Goal: Task Accomplishment & Management: Manage account settings

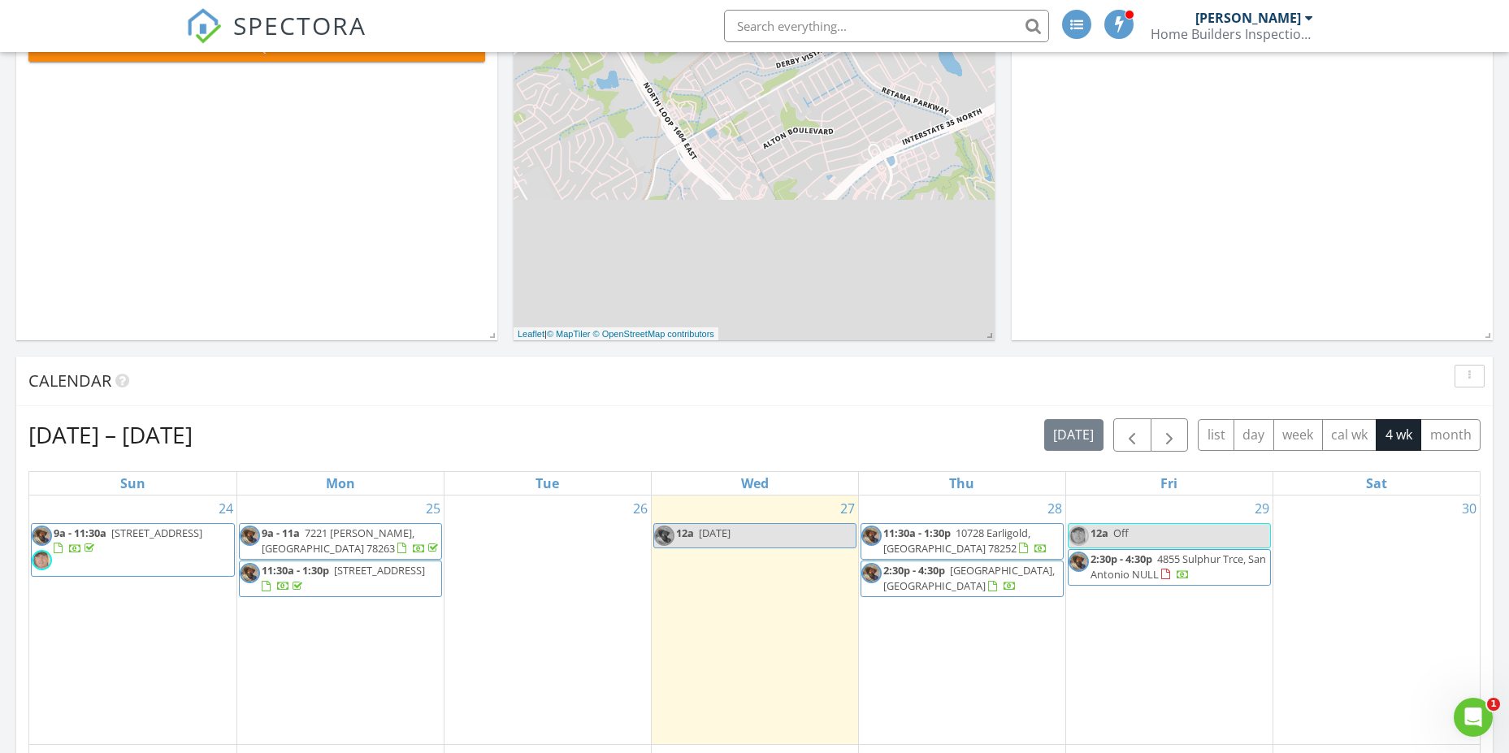
scroll to position [299, 0]
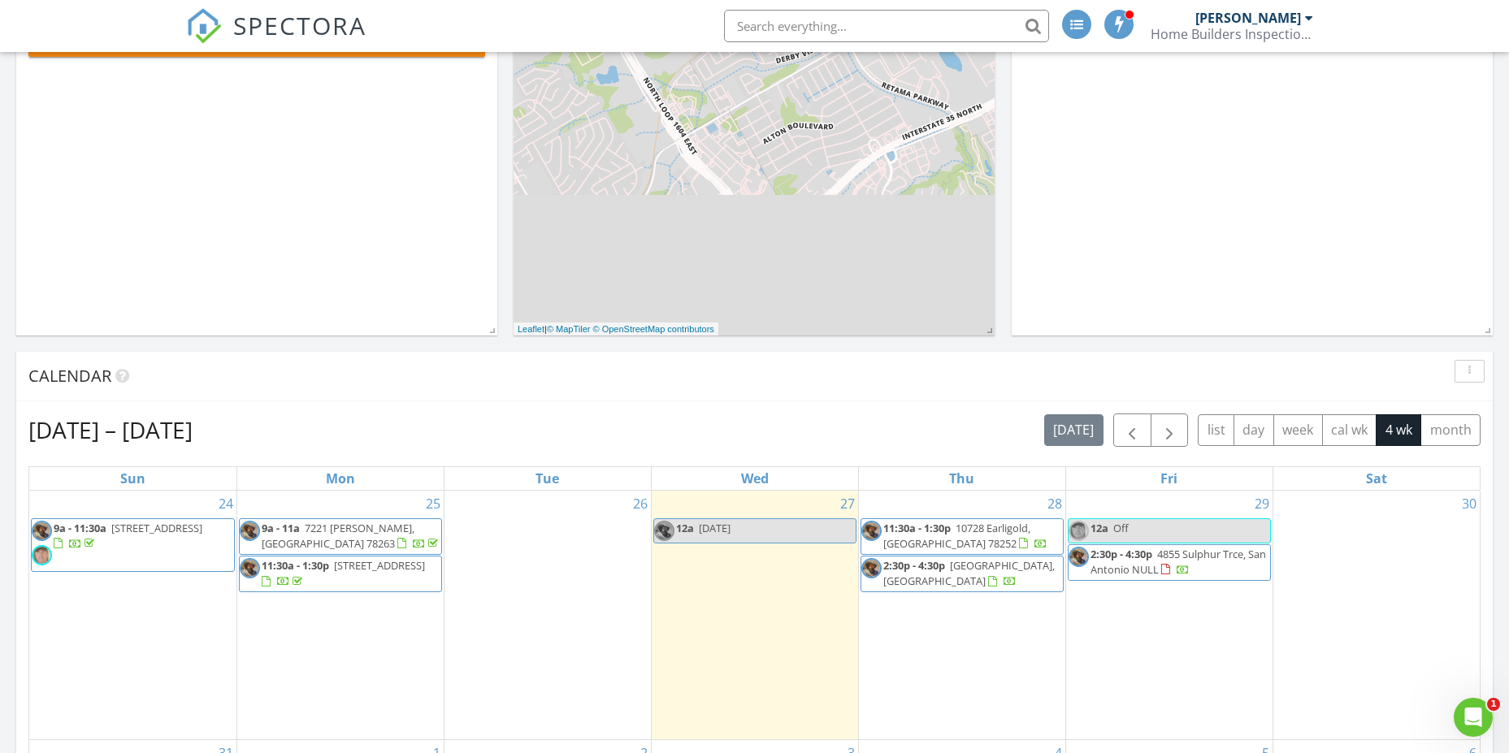
click at [1020, 532] on span "10728 Earligold, San Antonio 78252" at bounding box center [956, 536] width 147 height 30
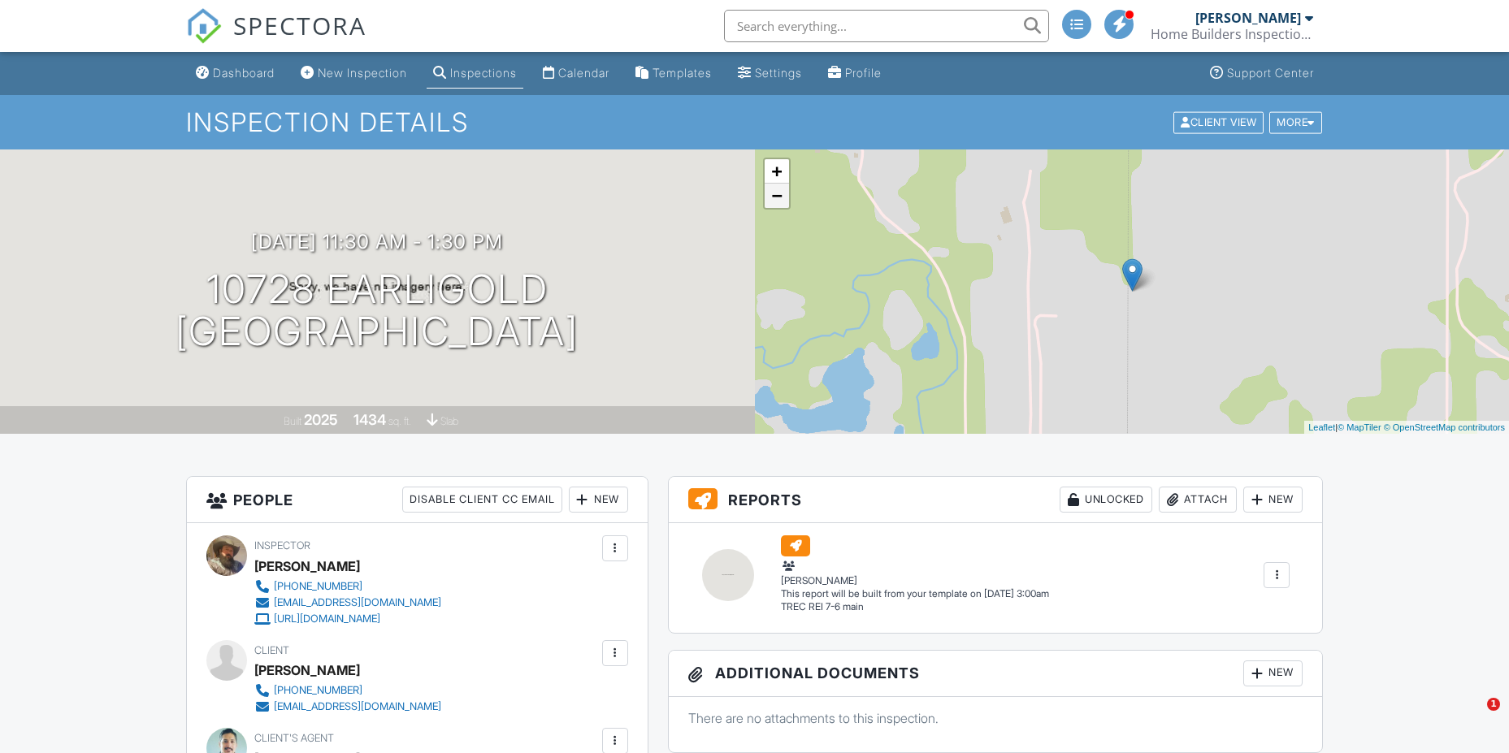
click at [773, 194] on link "−" at bounding box center [777, 196] width 24 height 24
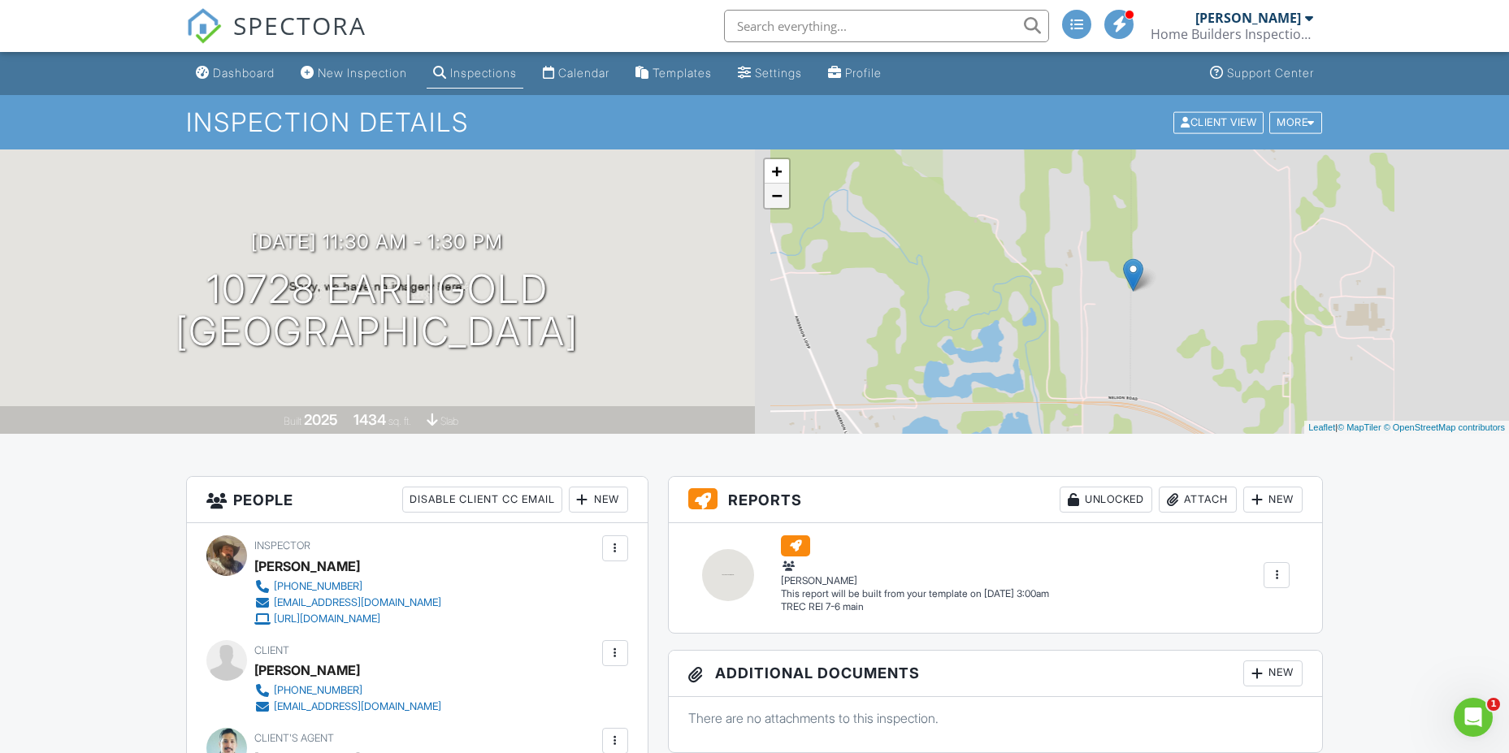
click at [773, 194] on link "−" at bounding box center [777, 196] width 24 height 24
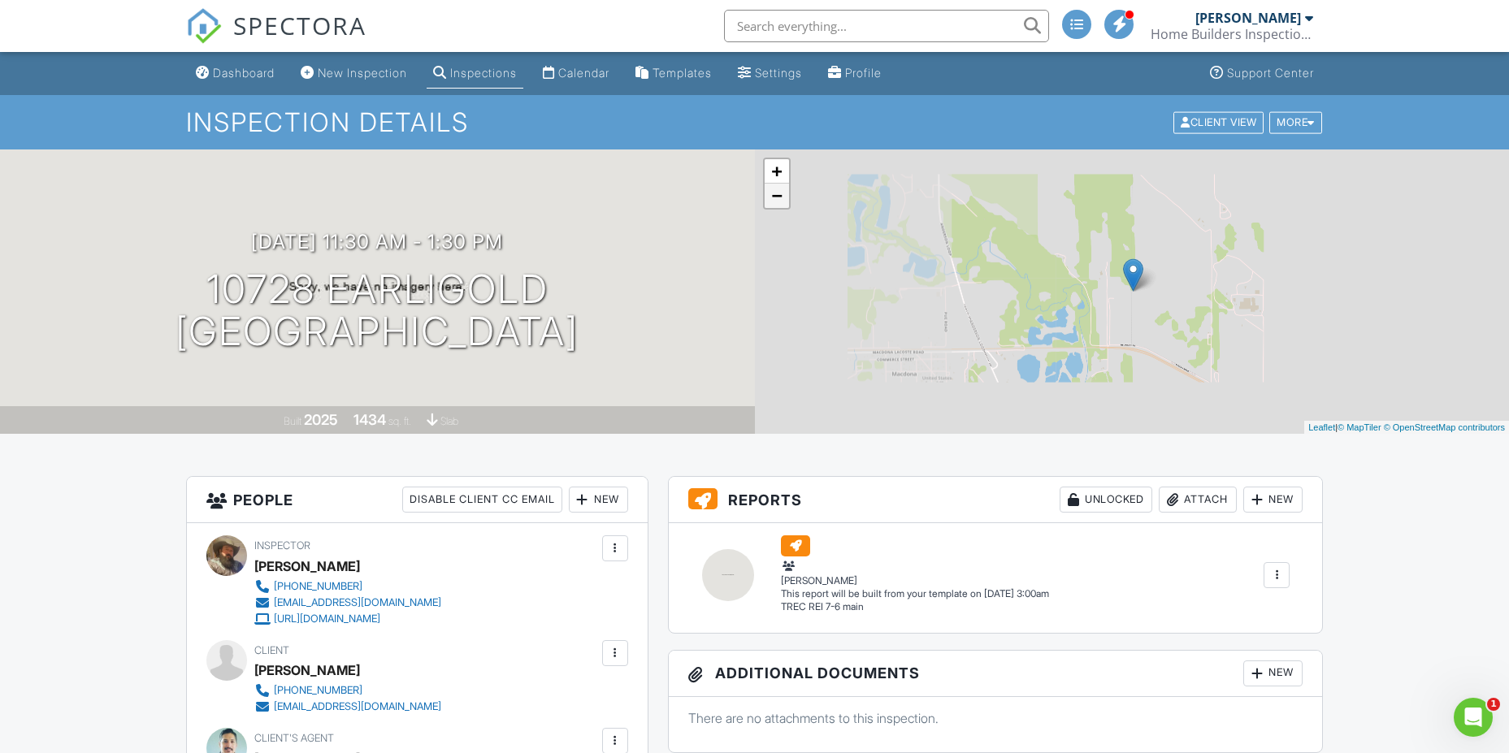
click at [773, 194] on link "−" at bounding box center [777, 196] width 24 height 24
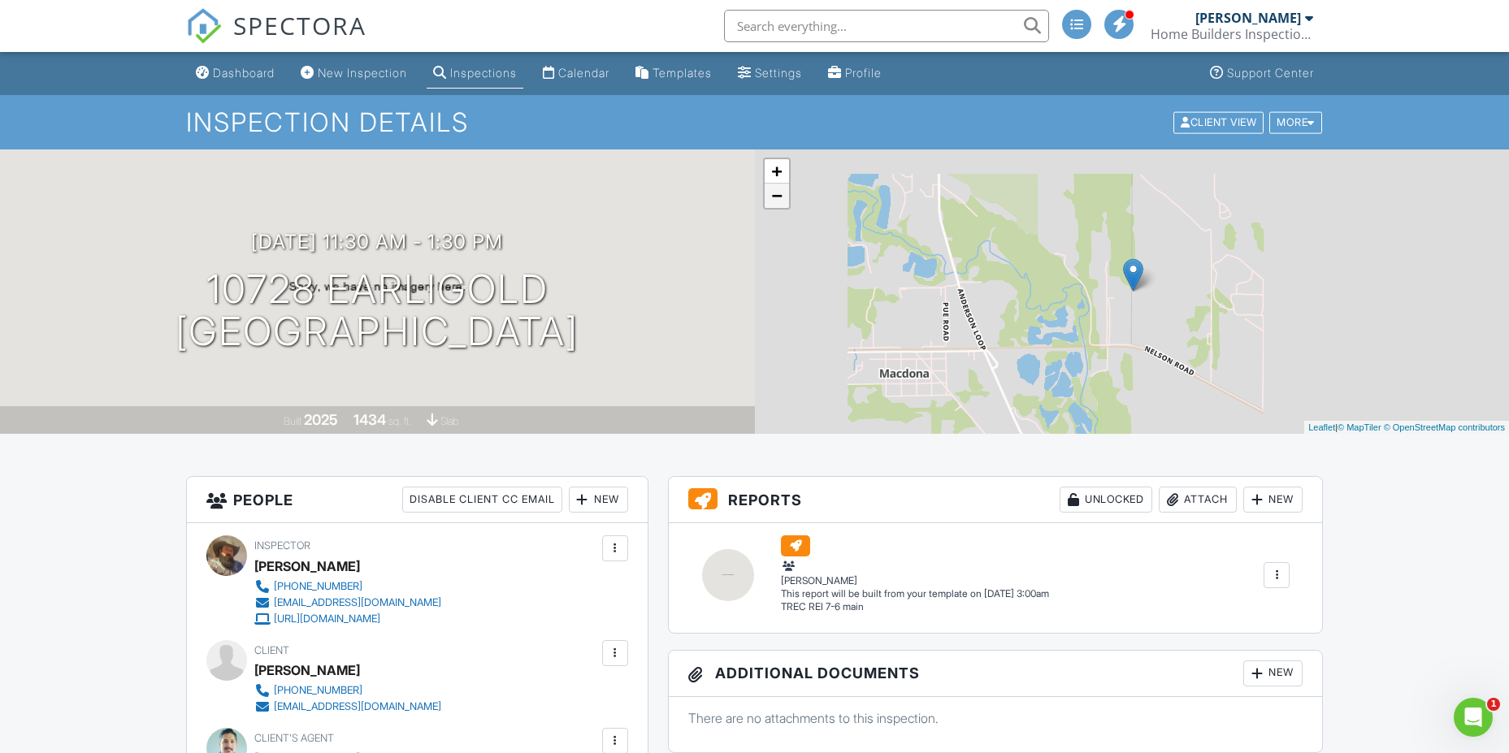
click at [773, 194] on link "−" at bounding box center [777, 196] width 24 height 24
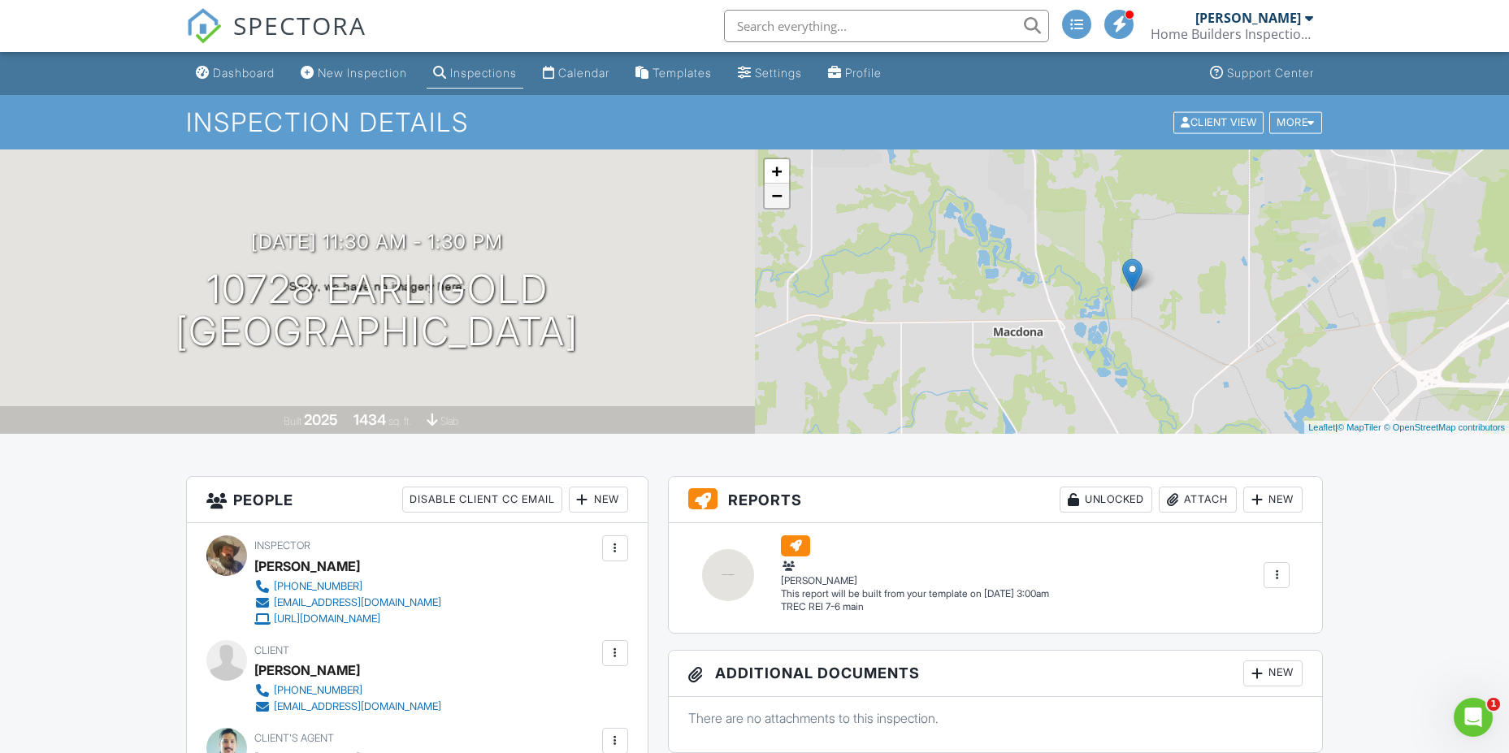
click at [773, 194] on link "−" at bounding box center [777, 196] width 24 height 24
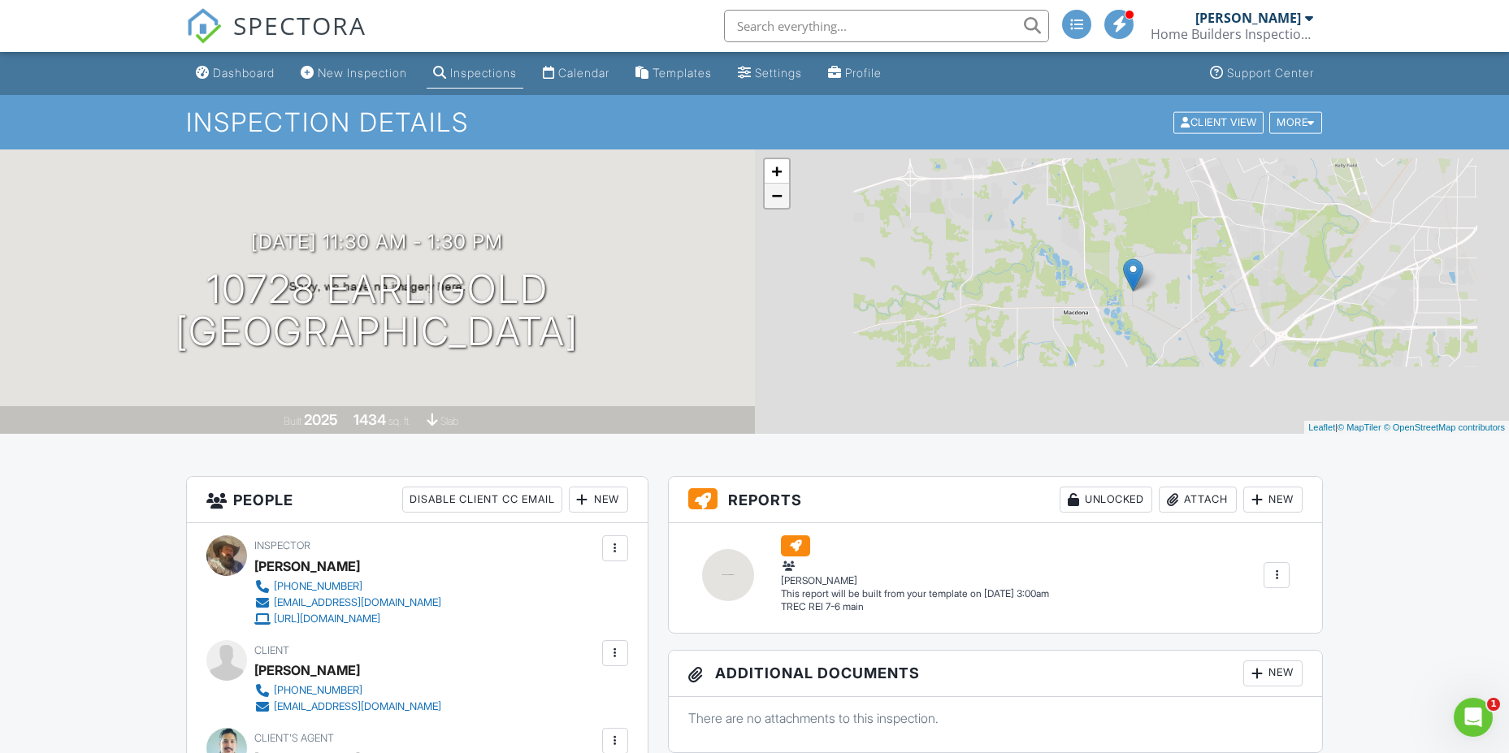
click at [773, 194] on link "−" at bounding box center [777, 196] width 24 height 24
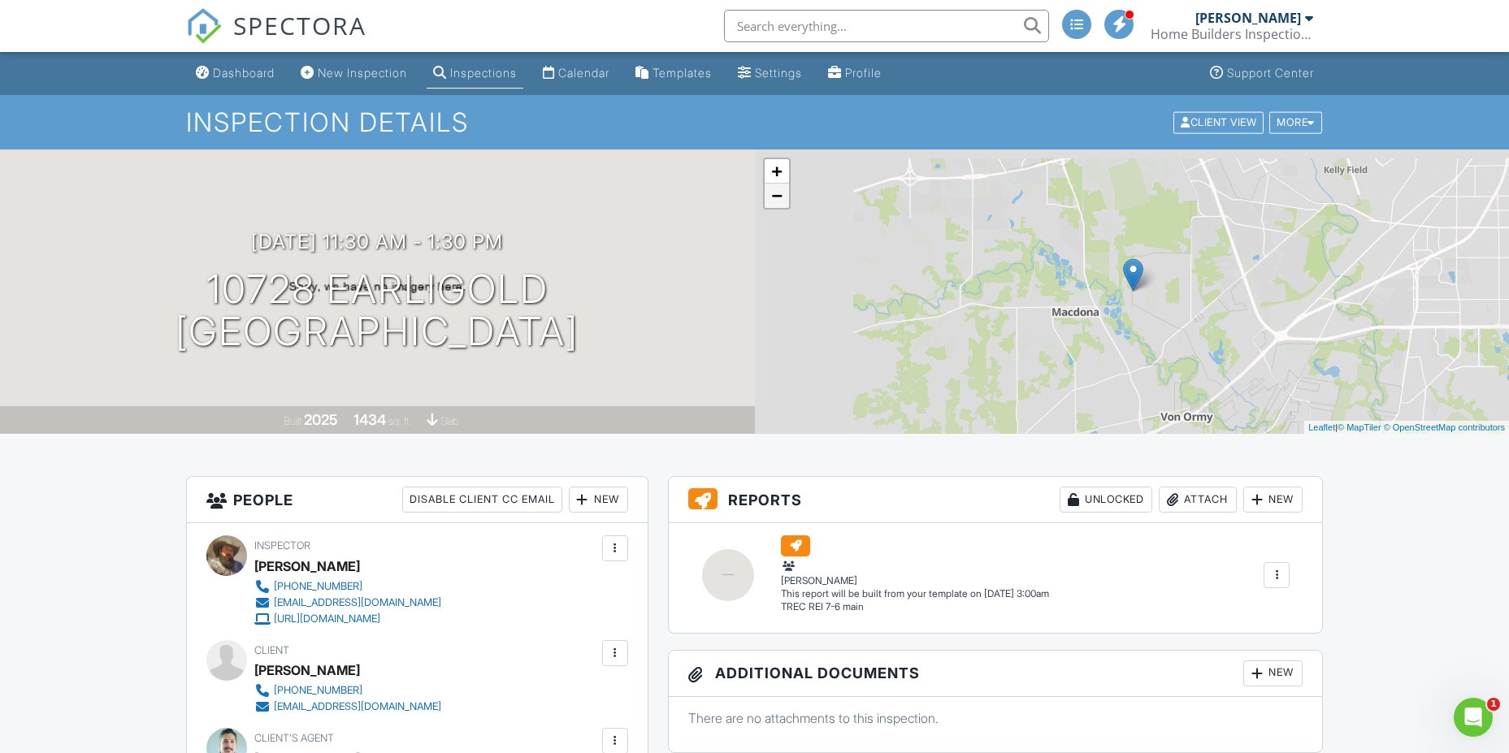
click at [773, 194] on link "−" at bounding box center [777, 196] width 24 height 24
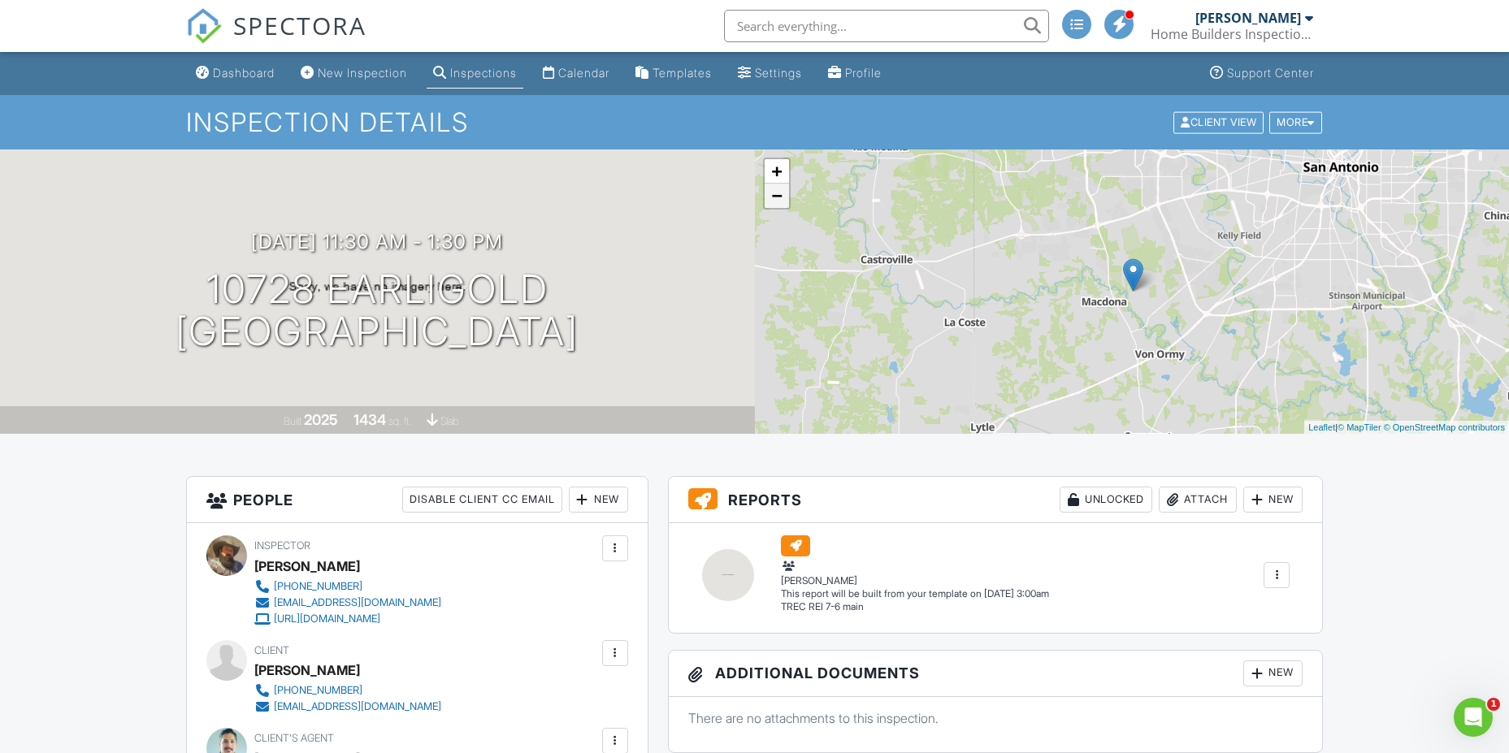
click at [773, 194] on link "−" at bounding box center [777, 196] width 24 height 24
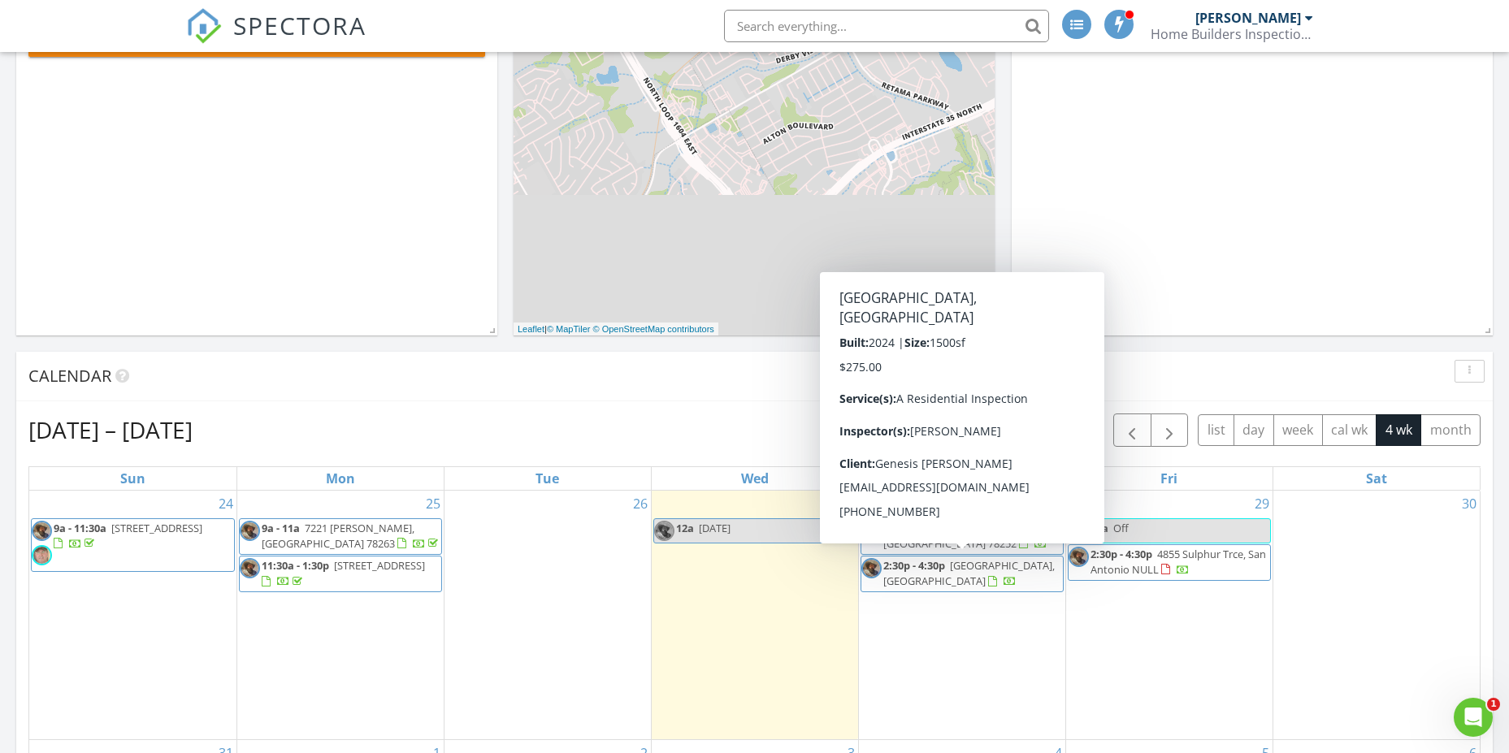
click at [908, 583] on span "14118 Llano Trce, San Antonio 78253" at bounding box center [968, 573] width 171 height 30
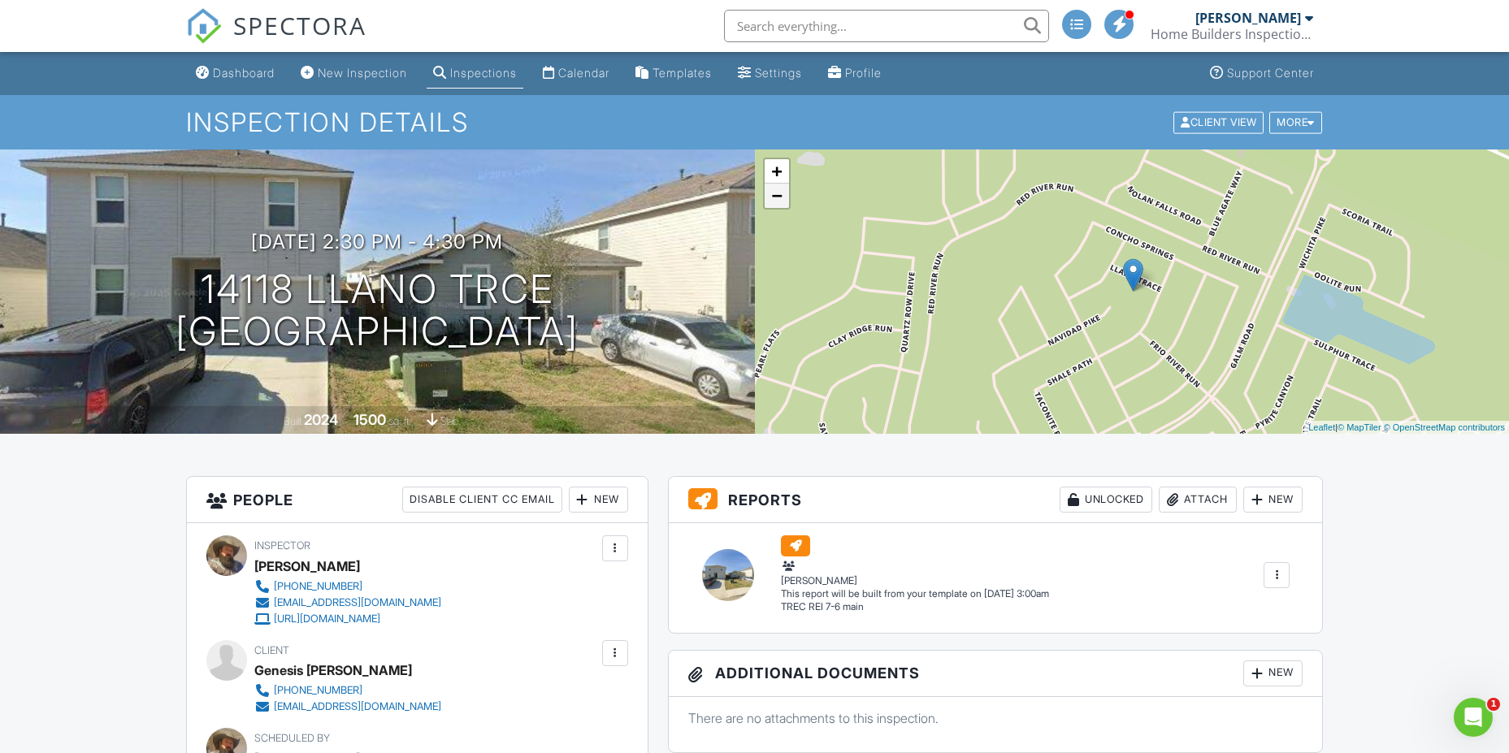
click at [772, 200] on link "−" at bounding box center [777, 196] width 24 height 24
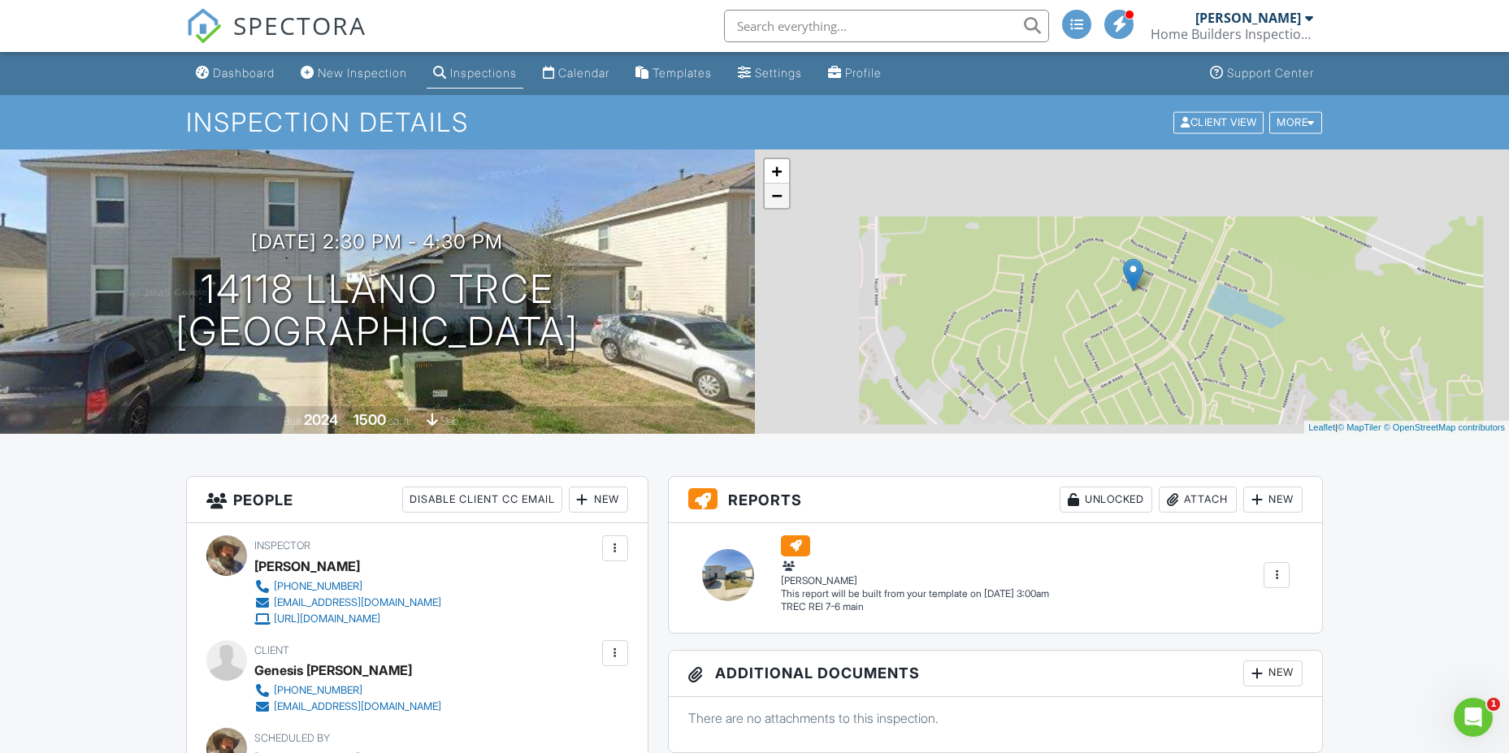
click at [772, 200] on link "−" at bounding box center [777, 196] width 24 height 24
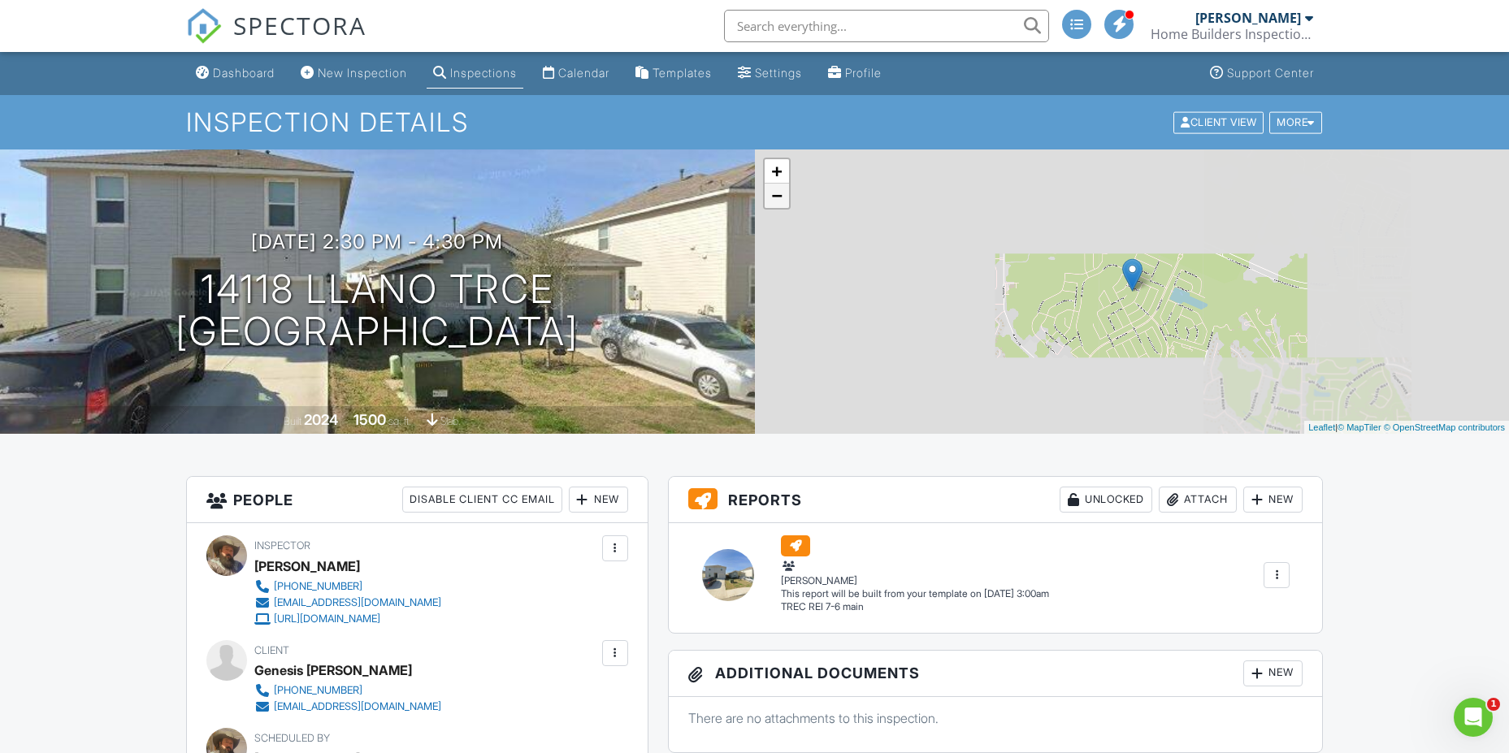
click at [772, 200] on link "−" at bounding box center [777, 196] width 24 height 24
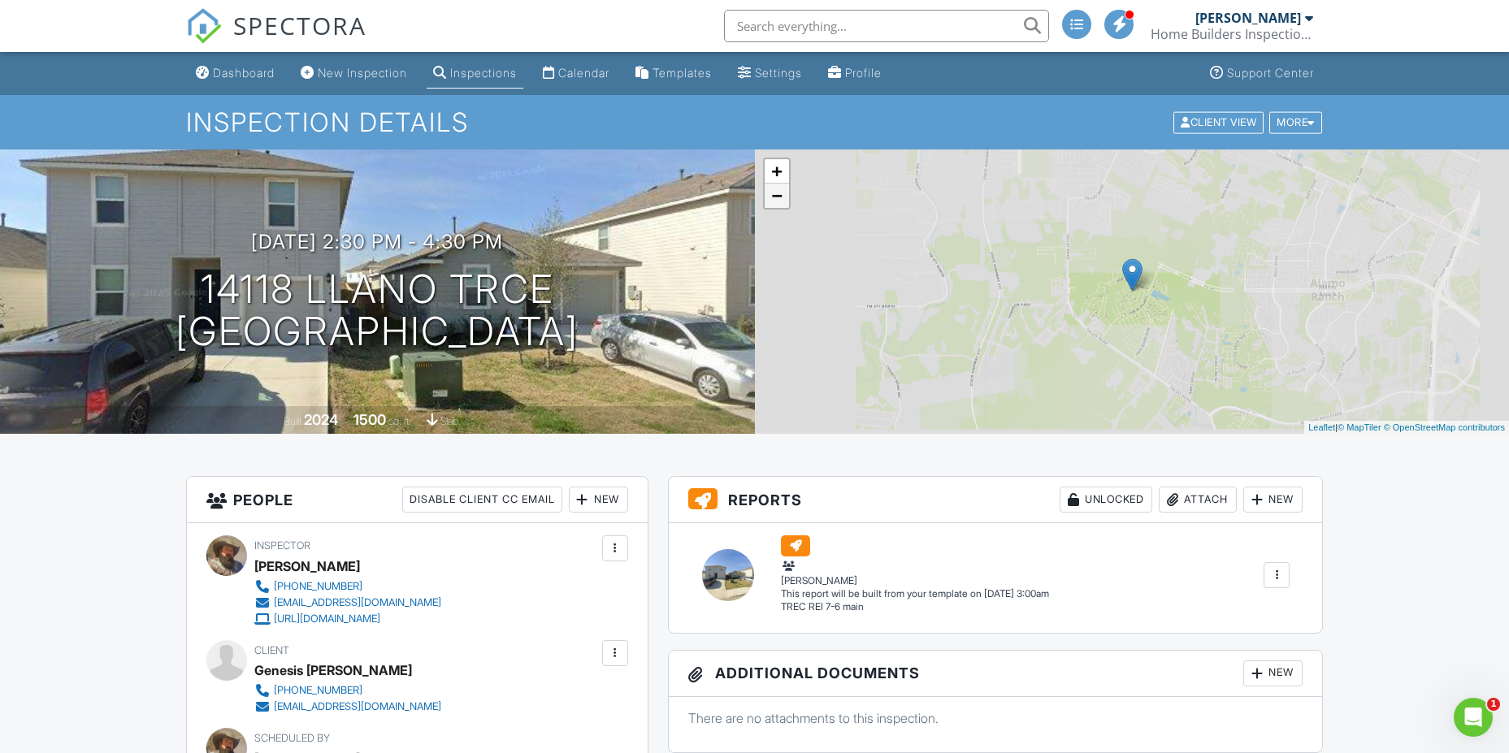
click at [772, 200] on link "−" at bounding box center [777, 196] width 24 height 24
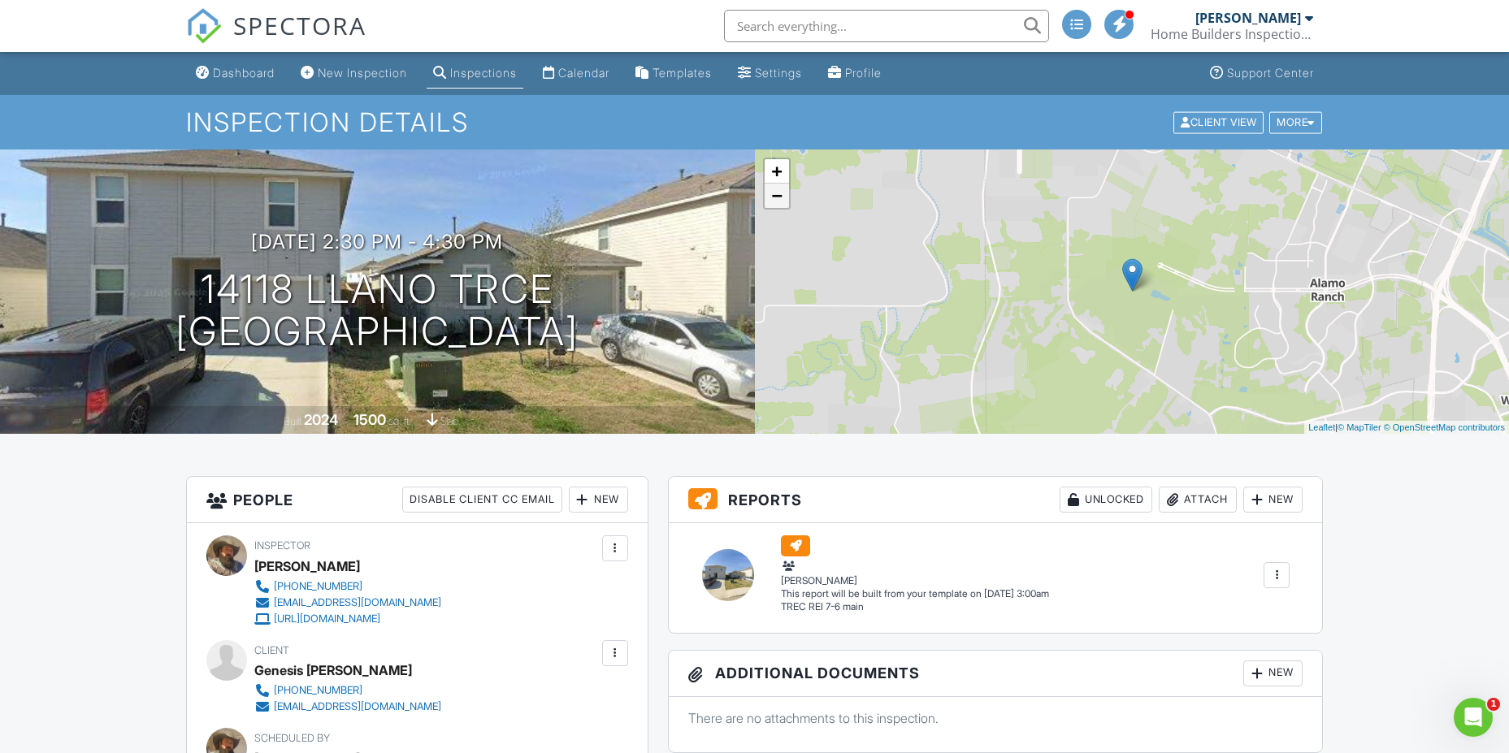
click at [772, 200] on link "−" at bounding box center [777, 196] width 24 height 24
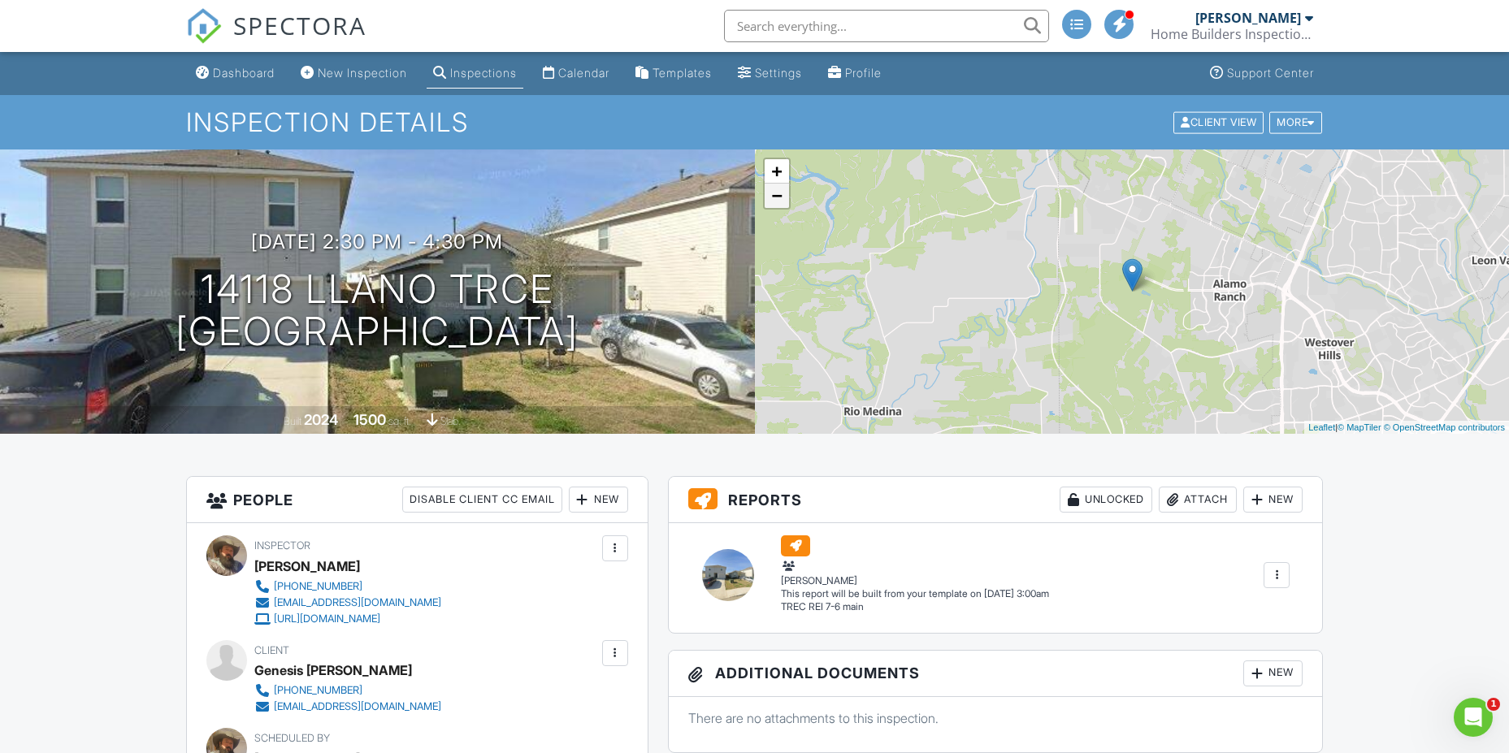
click at [772, 200] on link "−" at bounding box center [777, 196] width 24 height 24
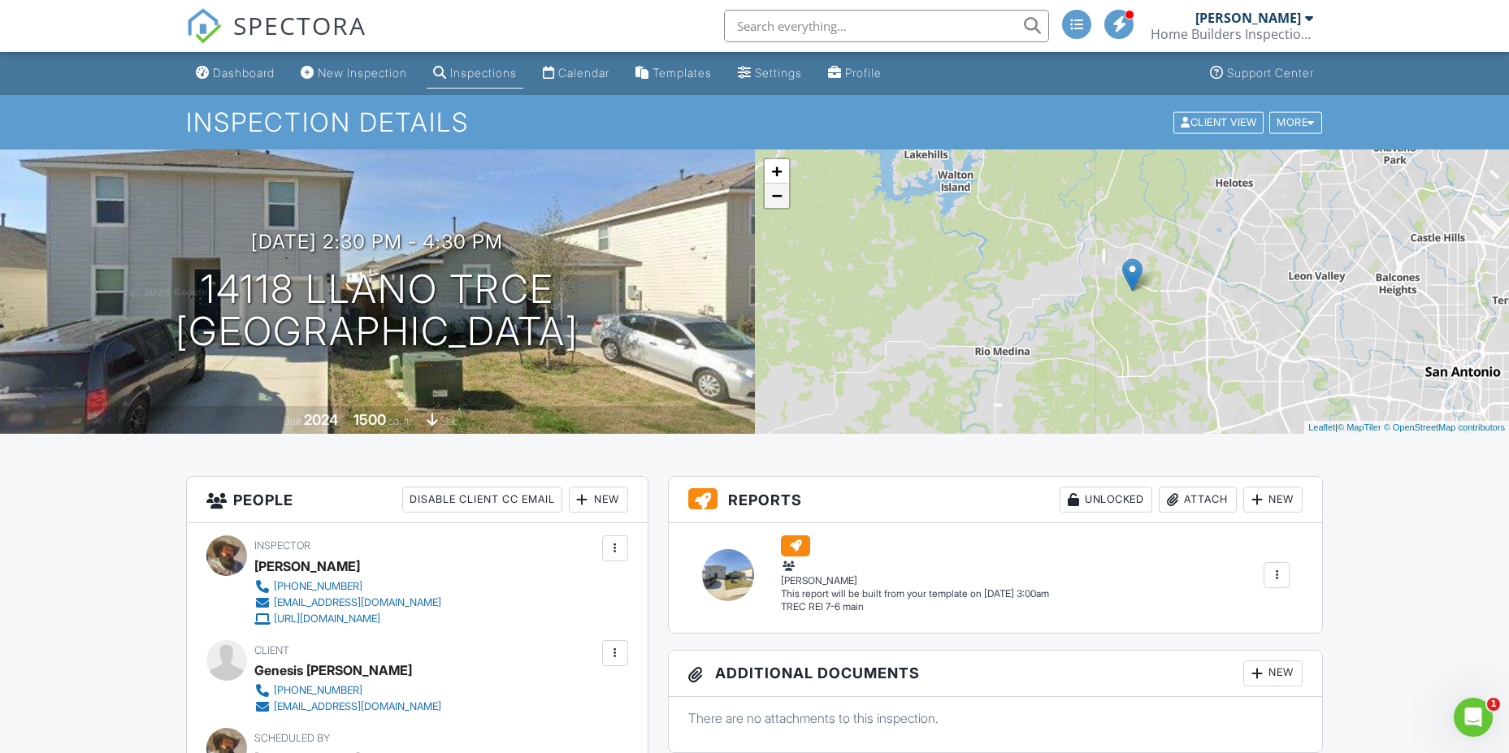
click at [772, 200] on link "−" at bounding box center [777, 196] width 24 height 24
